Goal: Use online tool/utility: Use online tool/utility

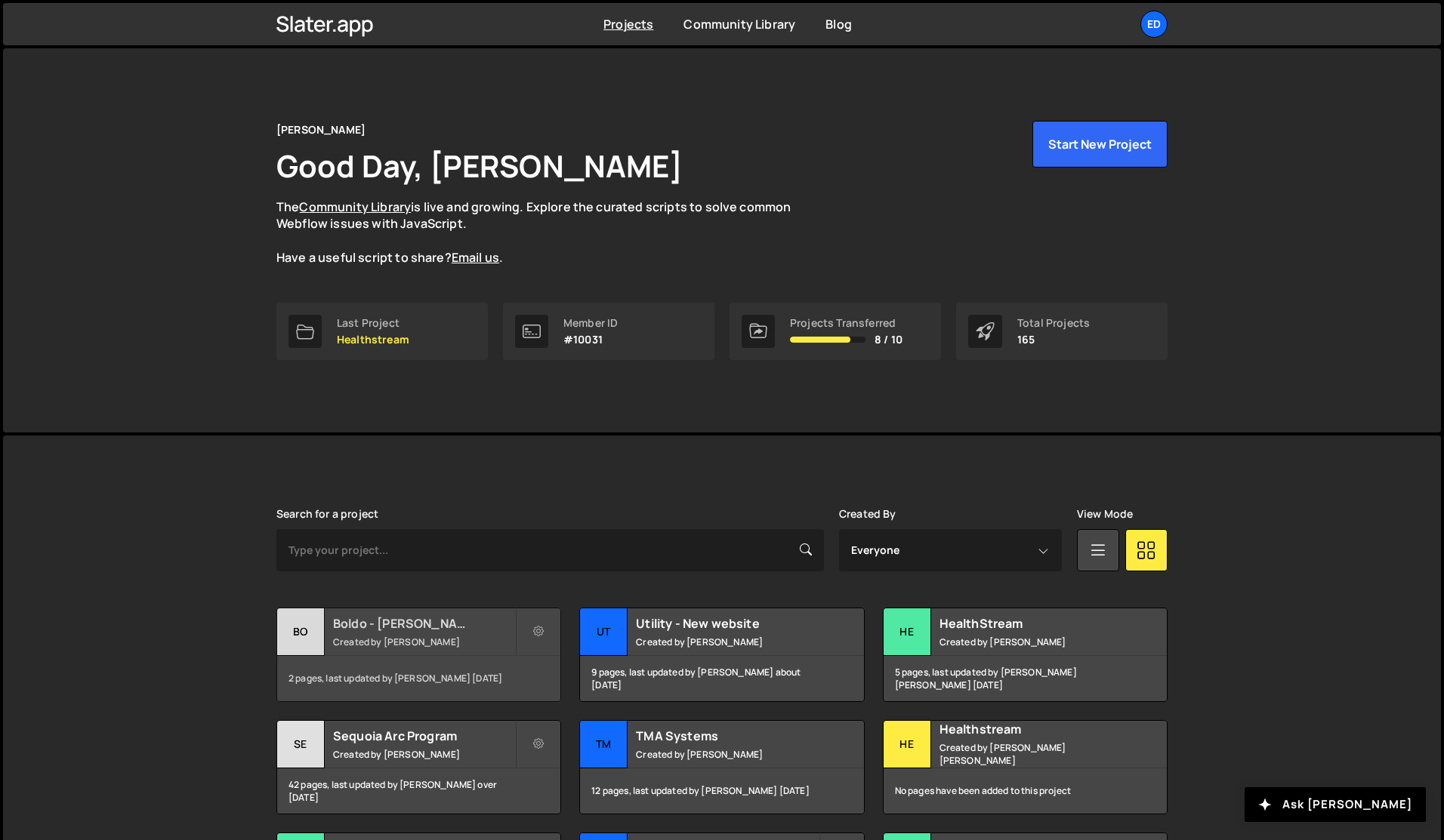
click at [440, 639] on small "Created by [PERSON_NAME]" at bounding box center [424, 642] width 182 height 13
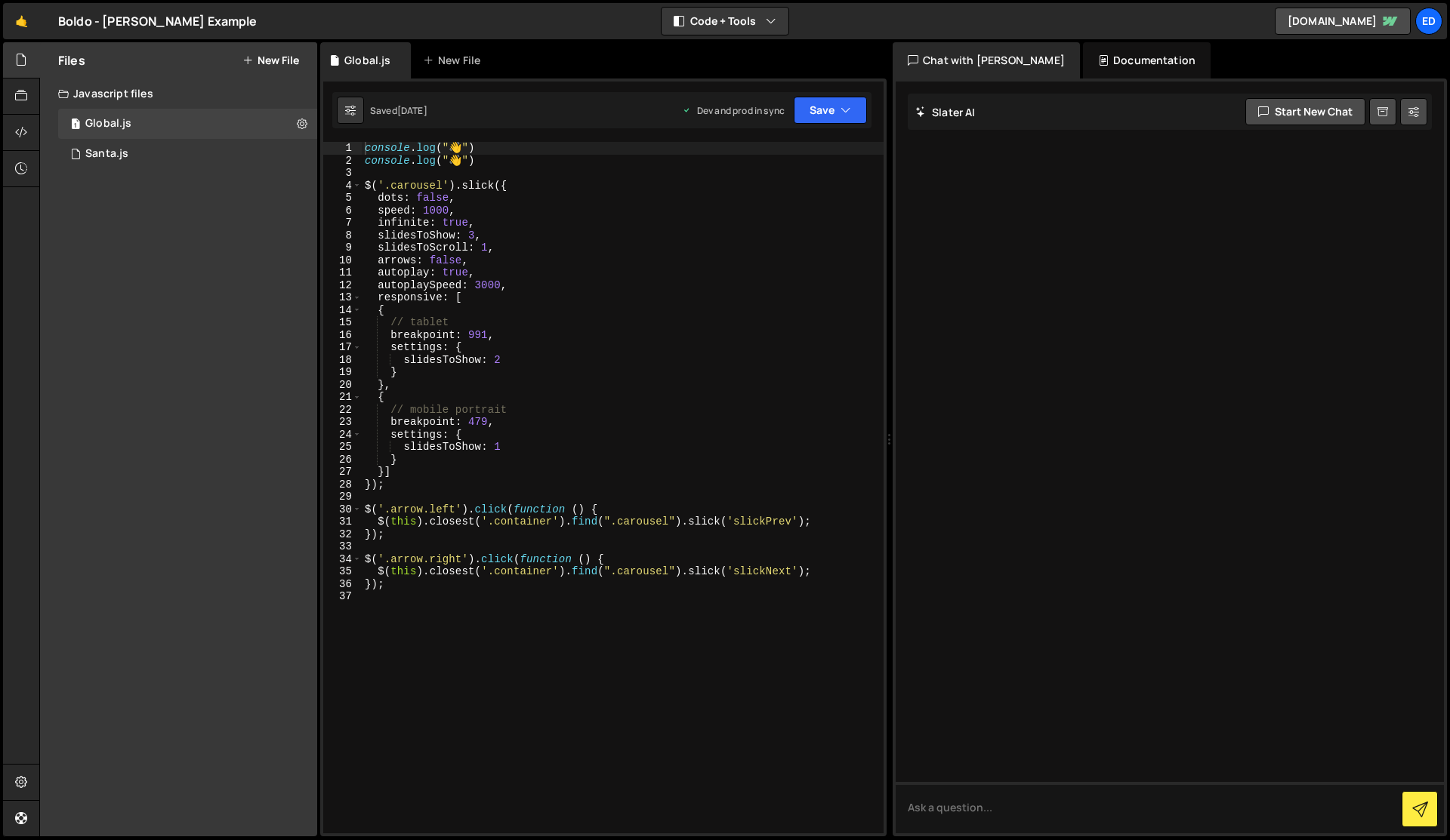
click at [800, 499] on div "console . log ( " 👋 " ) console . log ( " 👋 " ) $ ( '.carousel' ) . slick ({ do…" at bounding box center [622, 500] width 521 height 717
